Goal: Find specific page/section: Find specific page/section

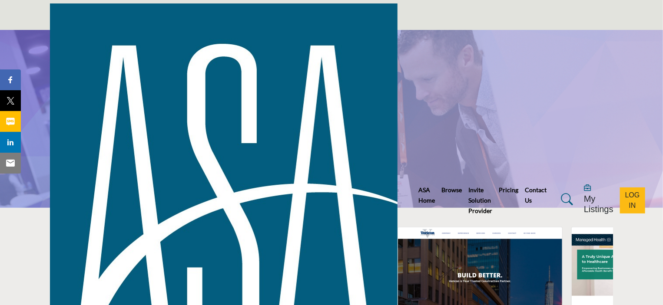
click at [441, 186] on link "Browse" at bounding box center [451, 189] width 20 height 7
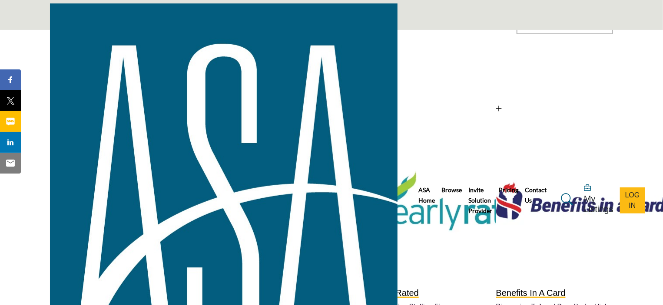
scroll to position [43, 0]
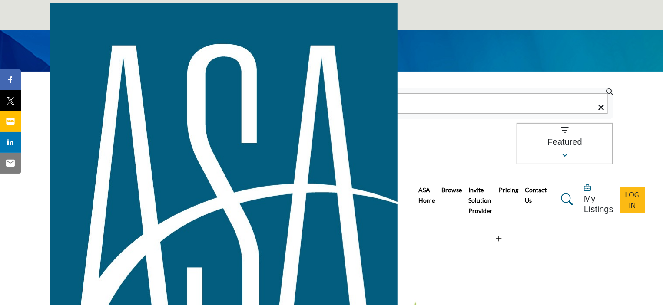
click at [295, 211] on span "List View" at bounding box center [281, 214] width 28 height 7
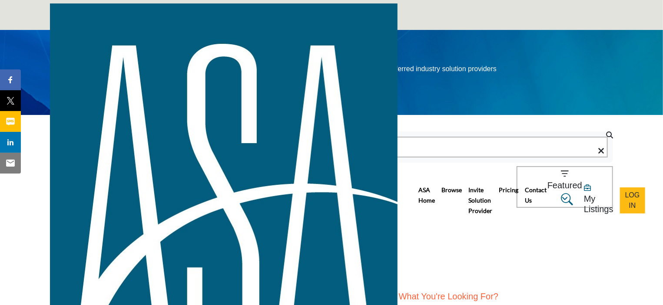
scroll to position [87, 0]
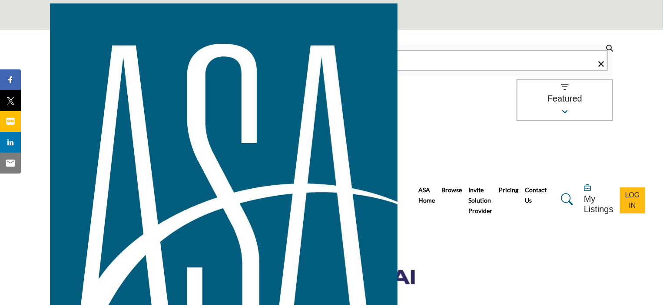
click at [299, 157] on span "Card View" at bounding box center [283, 160] width 32 height 7
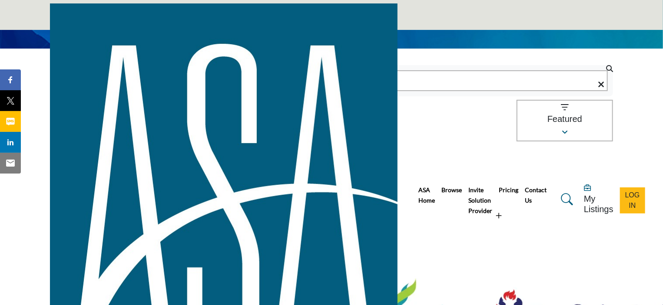
scroll to position [43, 0]
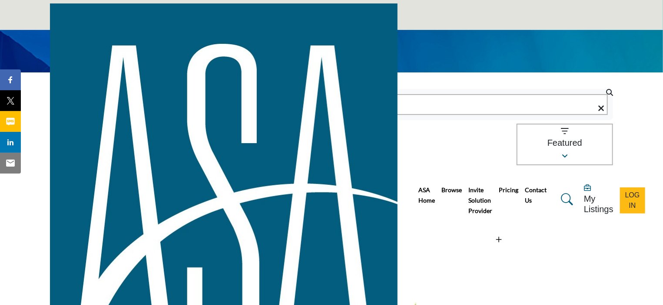
click at [295, 212] on span "List View" at bounding box center [281, 215] width 28 height 7
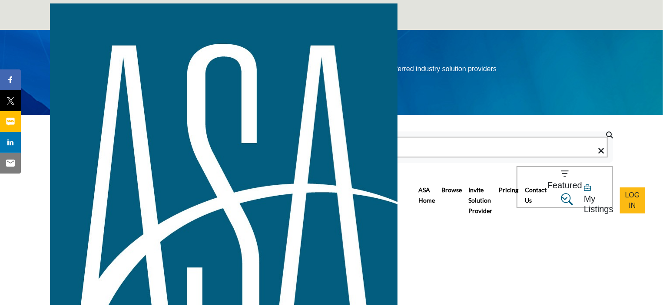
click at [299, 244] on span "Card View" at bounding box center [283, 247] width 32 height 7
click at [295, 254] on span "List View" at bounding box center [281, 257] width 28 height 7
click at [299, 244] on link "Card View" at bounding box center [277, 247] width 44 height 7
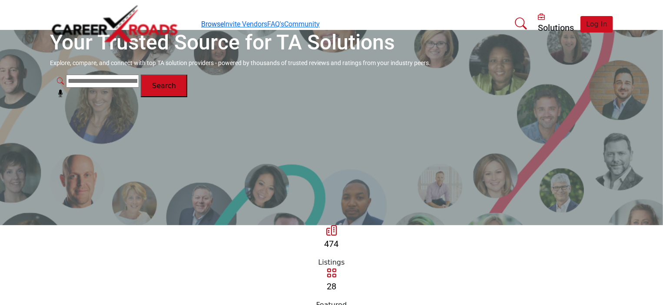
click at [201, 20] on link "Browse" at bounding box center [212, 24] width 23 height 8
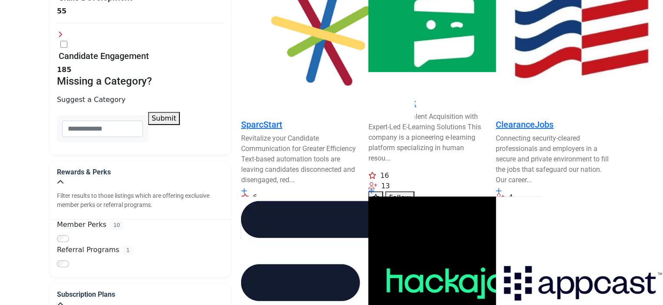
scroll to position [1240, 0]
